Goal: Task Accomplishment & Management: Complete application form

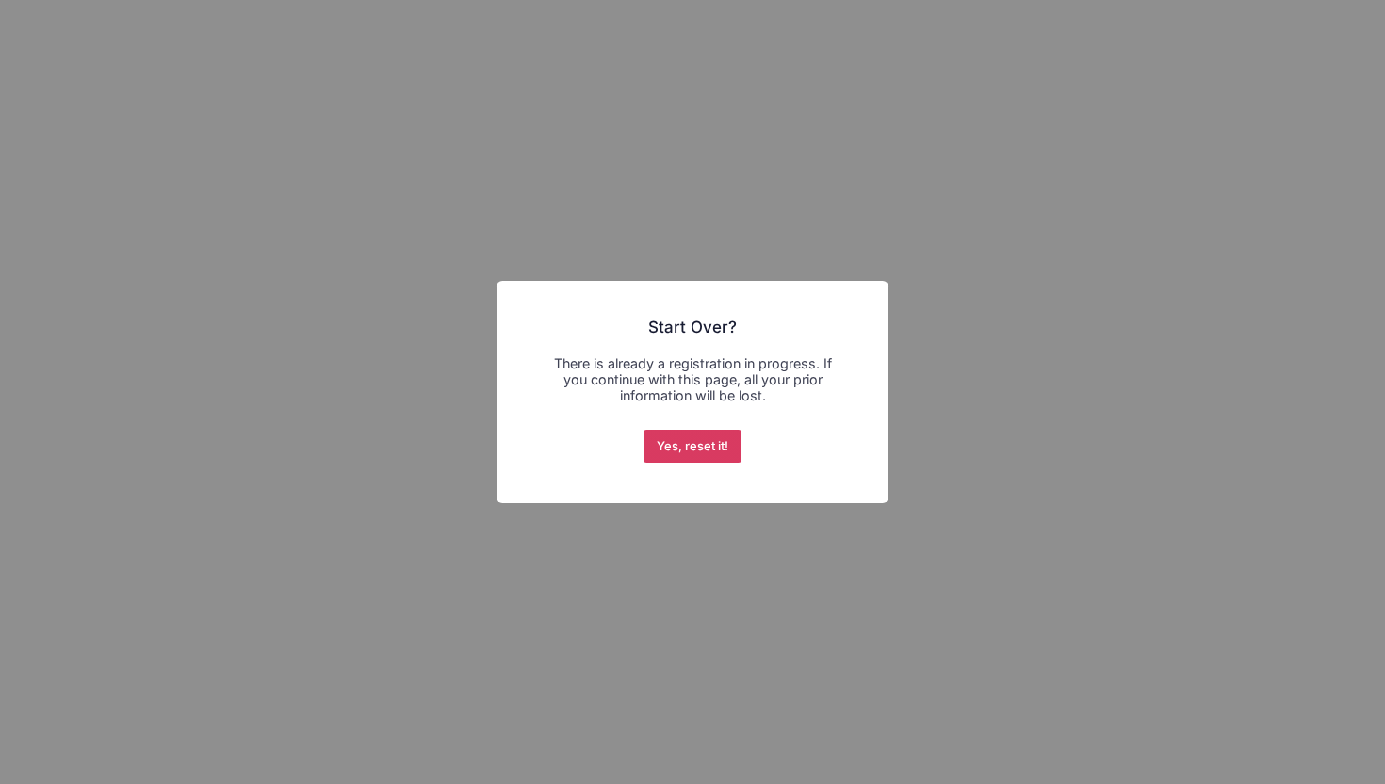
click at [679, 455] on button "Yes, reset it!" at bounding box center [693, 447] width 99 height 34
click at [765, 452] on div "× Start Over? There is already a registration in progress. If you continue with…" at bounding box center [693, 392] width 392 height 223
click at [717, 442] on button "Yes, reset it!" at bounding box center [693, 447] width 99 height 34
